Goal: Register for event/course

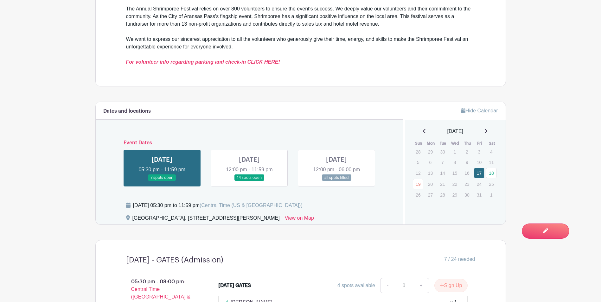
scroll to position [317, 0]
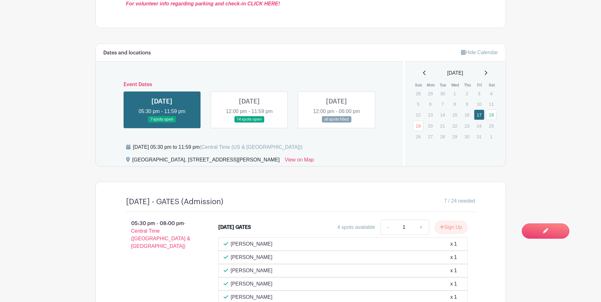
click at [249, 123] on link at bounding box center [249, 123] width 0 height 0
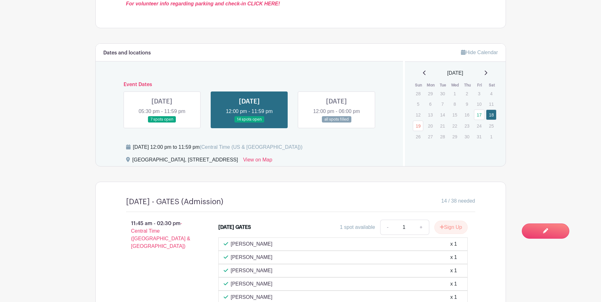
click at [162, 123] on link at bounding box center [162, 123] width 0 height 0
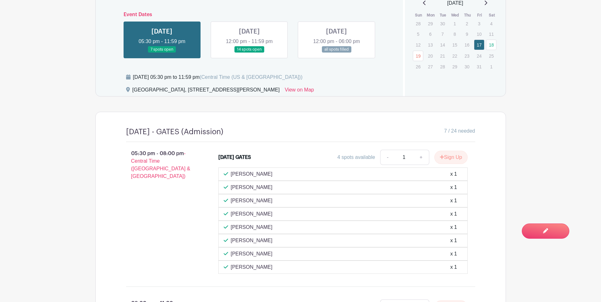
scroll to position [317, 0]
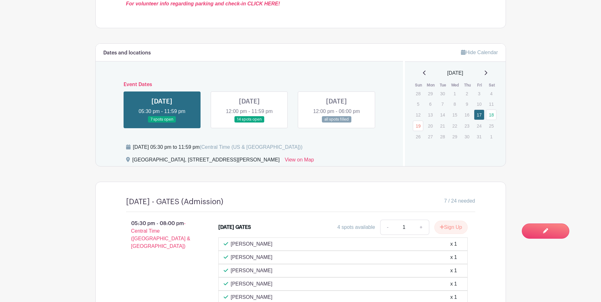
click at [249, 123] on link at bounding box center [249, 123] width 0 height 0
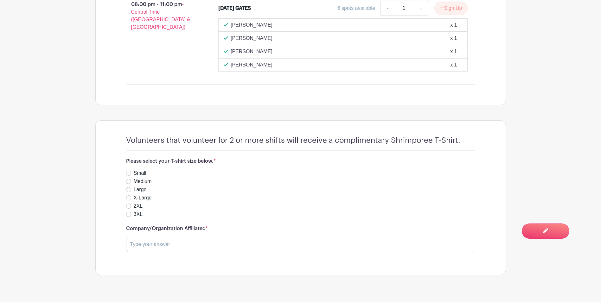
scroll to position [753, 0]
